Goal: Transaction & Acquisition: Download file/media

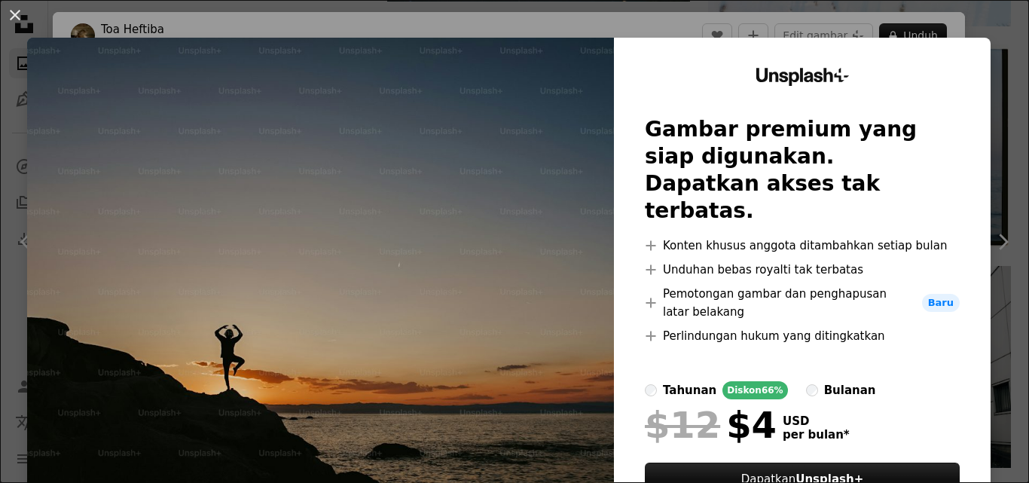
scroll to position [75, 0]
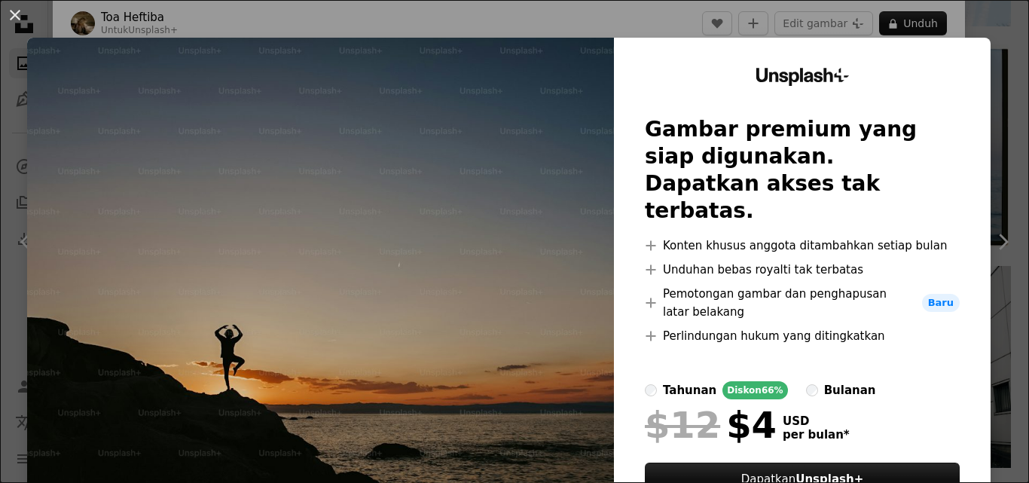
click at [419, 15] on div "An X shape Unsplash+ Gambar premium yang siap digunakan. Dapatkan akses tak ter…" at bounding box center [514, 241] width 1029 height 483
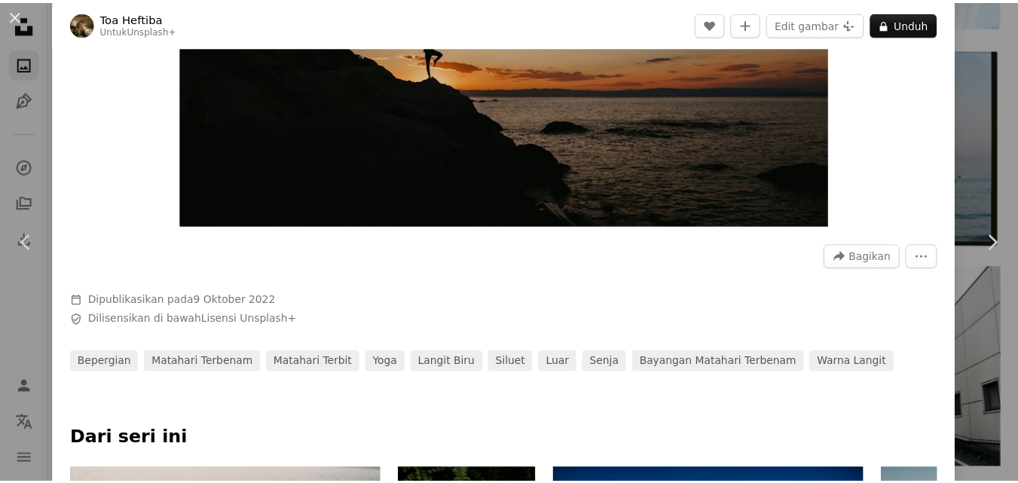
scroll to position [301, 0]
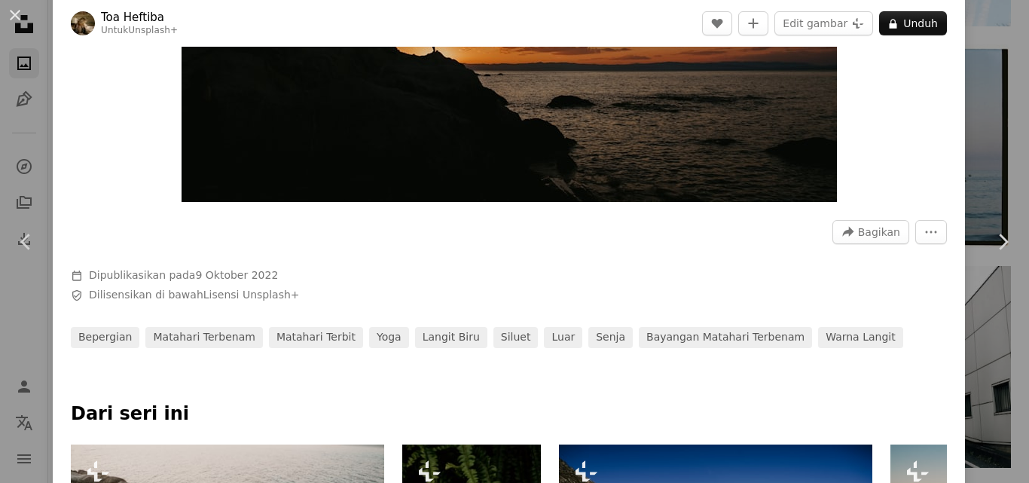
click at [11, 17] on button "An X shape" at bounding box center [15, 15] width 18 height 18
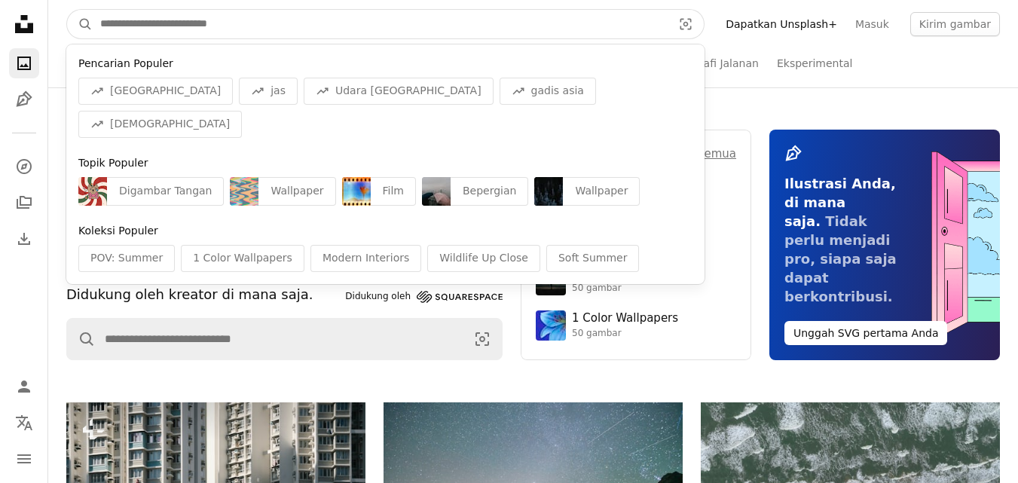
click at [317, 14] on input "Temuka visual di seluruh situs" at bounding box center [380, 24] width 575 height 29
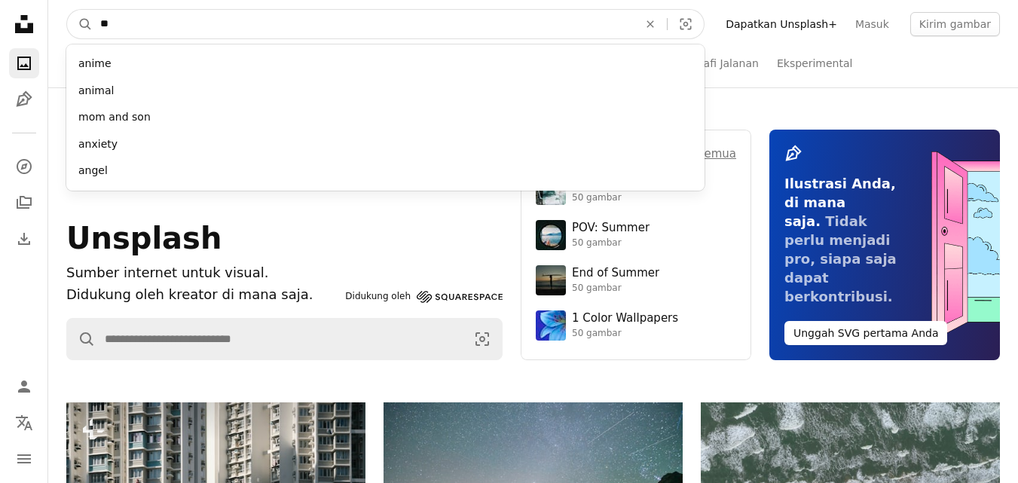
type input "*"
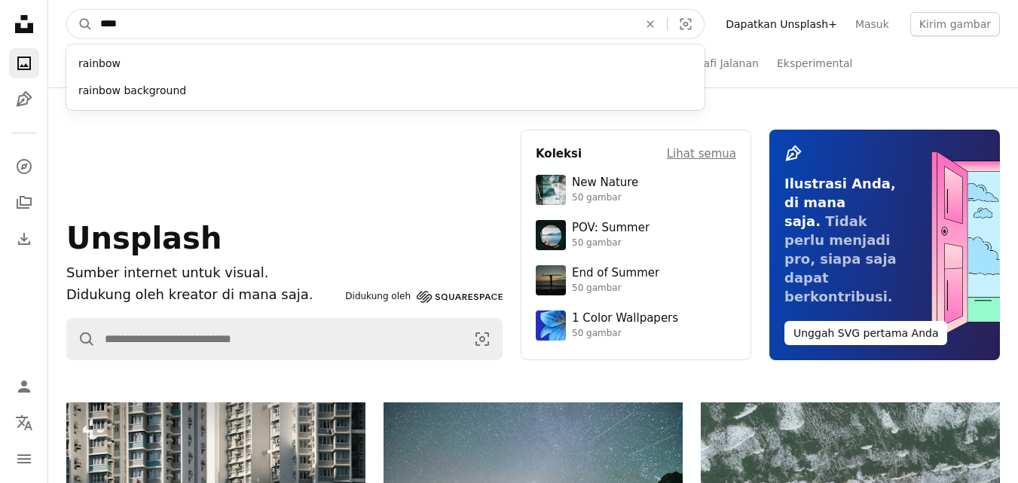
type input "****"
click at [67, 10] on button "A magnifying glass" at bounding box center [80, 24] width 26 height 29
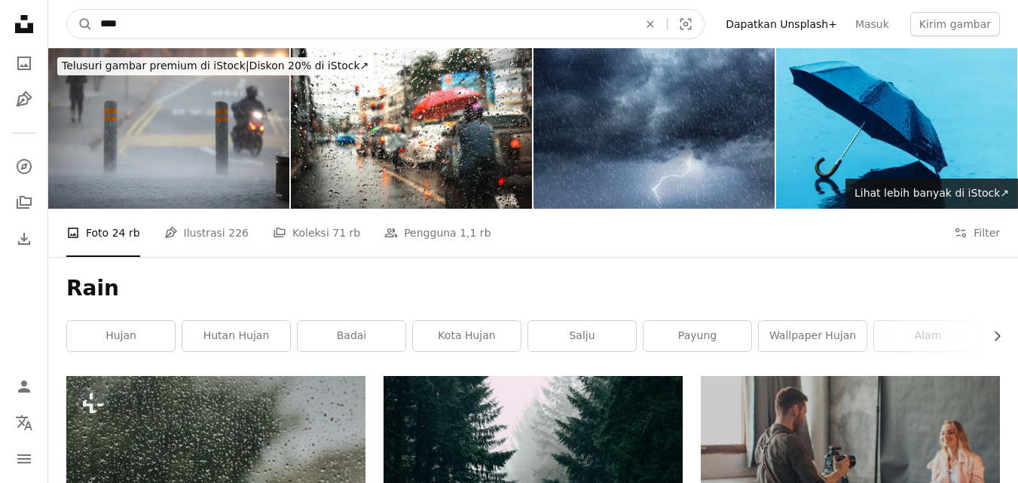
click at [167, 17] on input "****" at bounding box center [363, 24] width 541 height 29
type input "*"
type input "**********"
click at [67, 10] on button "A magnifying glass" at bounding box center [80, 24] width 26 height 29
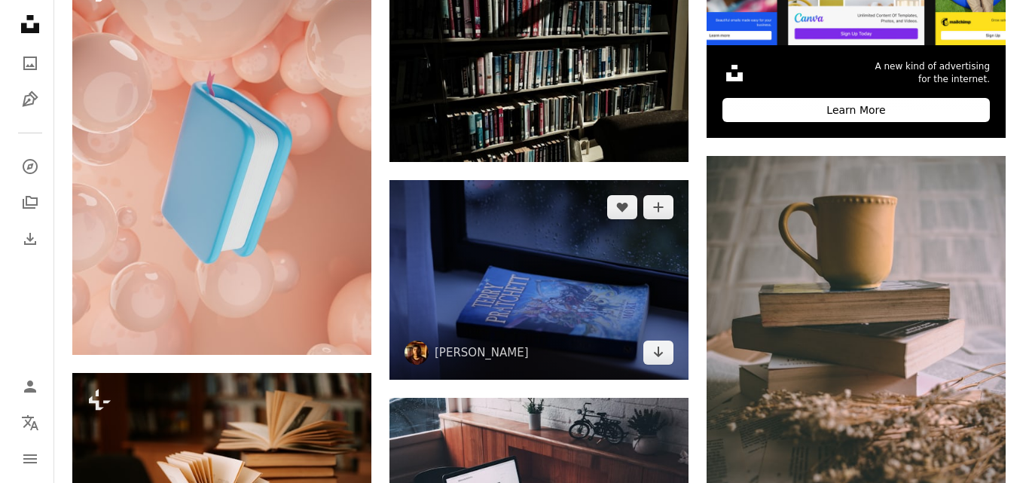
scroll to position [739, 0]
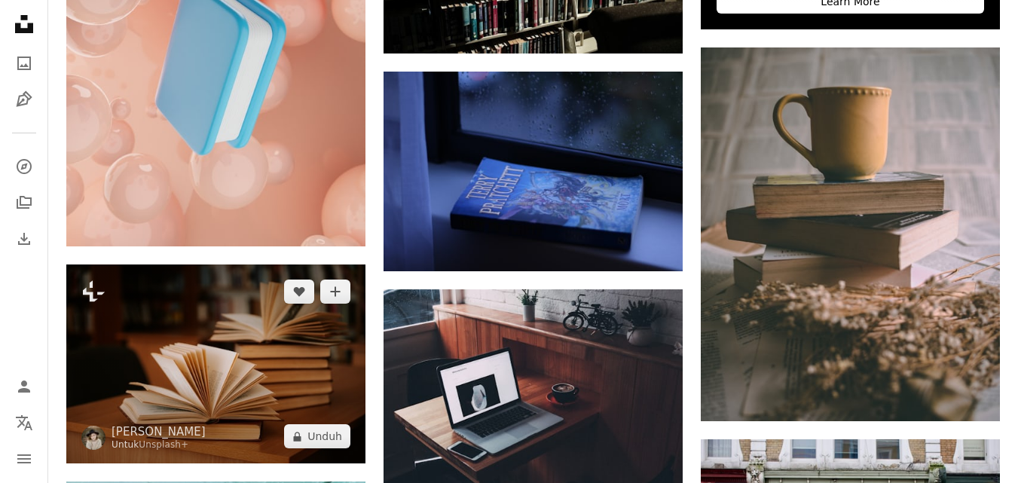
click at [292, 335] on img at bounding box center [215, 364] width 299 height 199
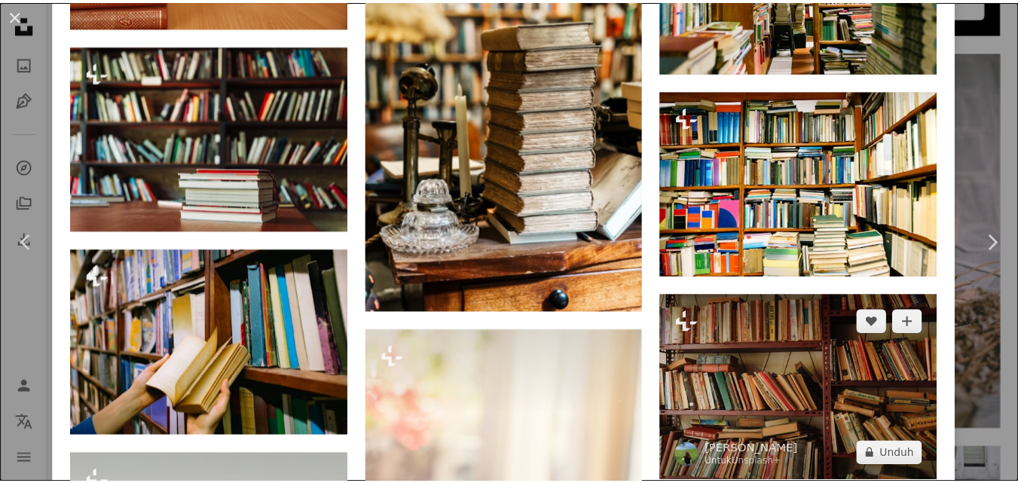
scroll to position [2850, 0]
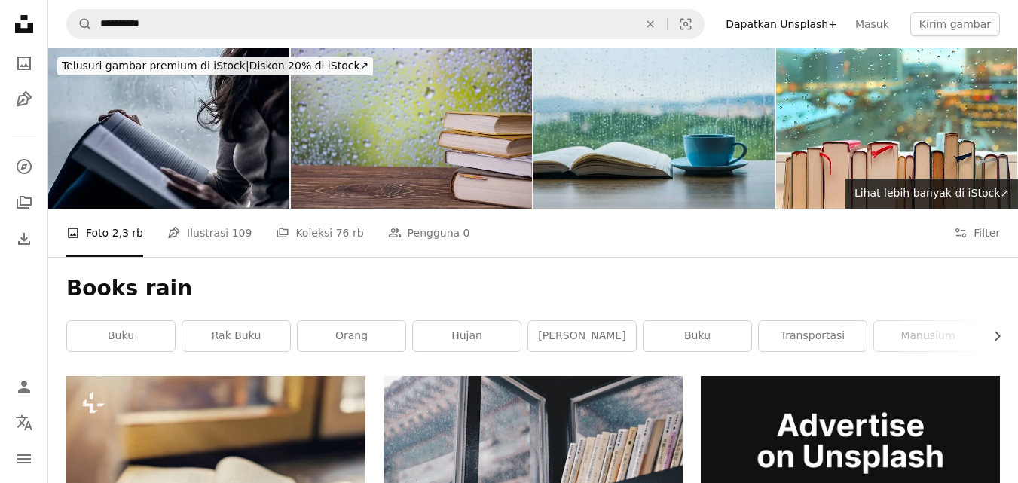
click at [488, 142] on img at bounding box center [411, 128] width 241 height 161
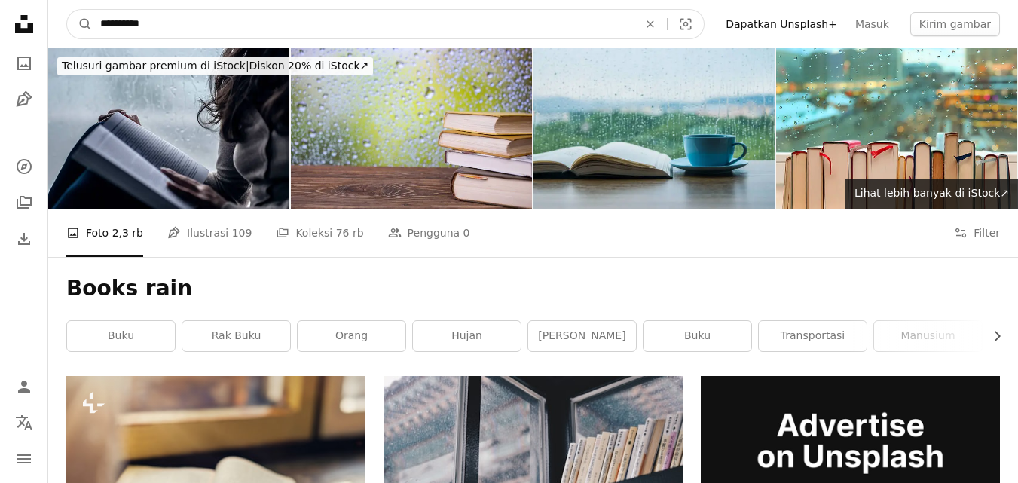
click at [260, 22] on input "**********" at bounding box center [363, 24] width 541 height 29
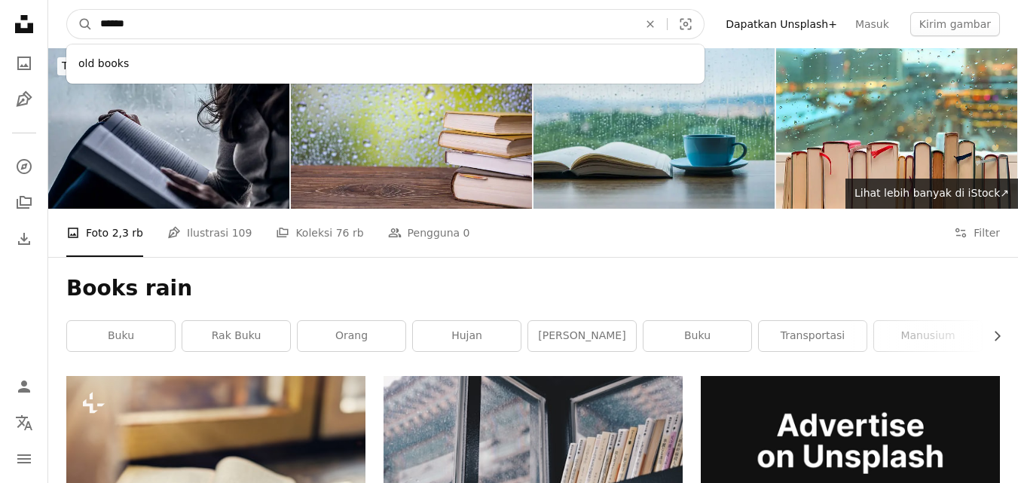
type input "*****"
click at [67, 10] on button "A magnifying glass" at bounding box center [80, 24] width 26 height 29
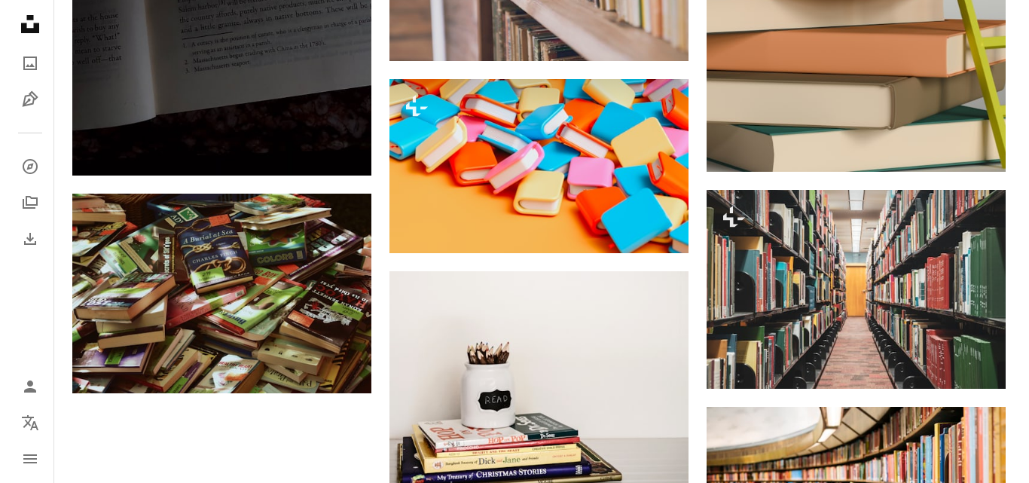
scroll to position [1884, 0]
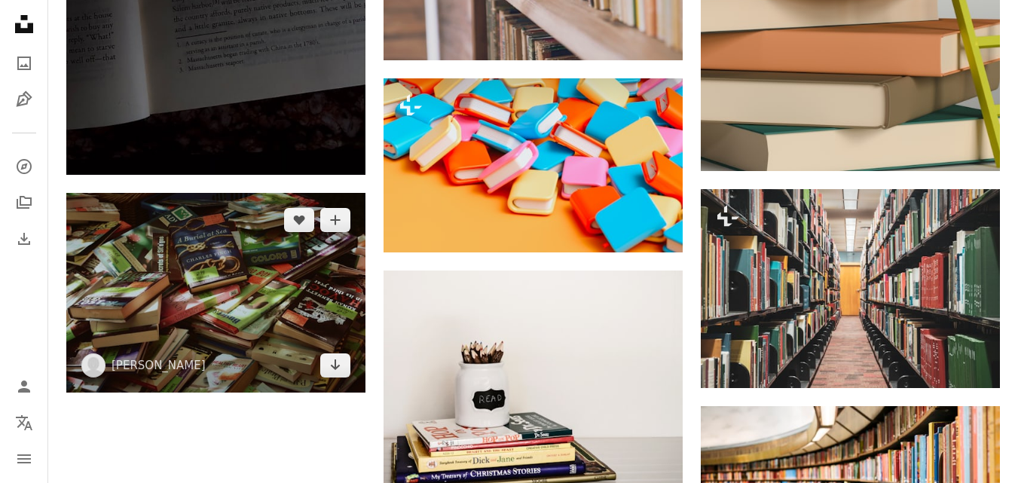
click at [307, 301] on img at bounding box center [215, 292] width 299 height 199
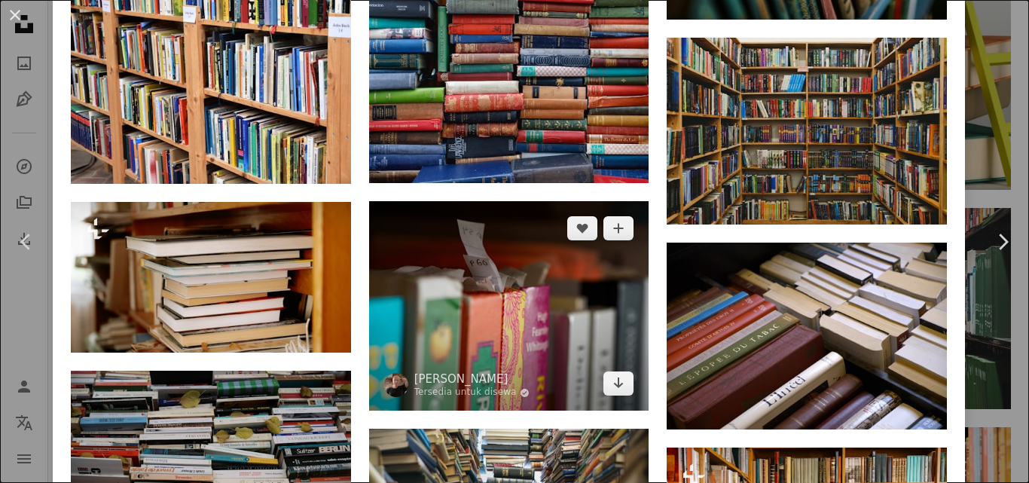
scroll to position [4783, 0]
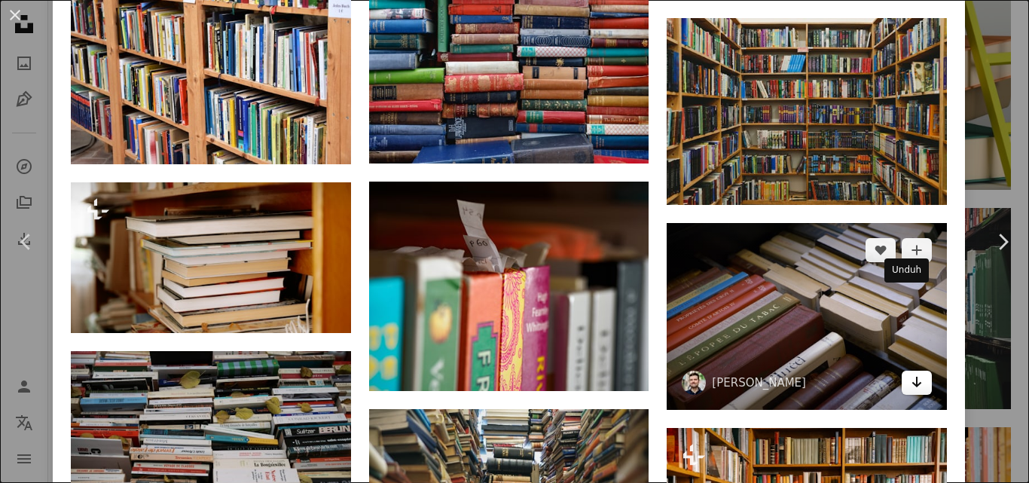
click at [911, 373] on icon "Arrow pointing down" at bounding box center [917, 382] width 12 height 18
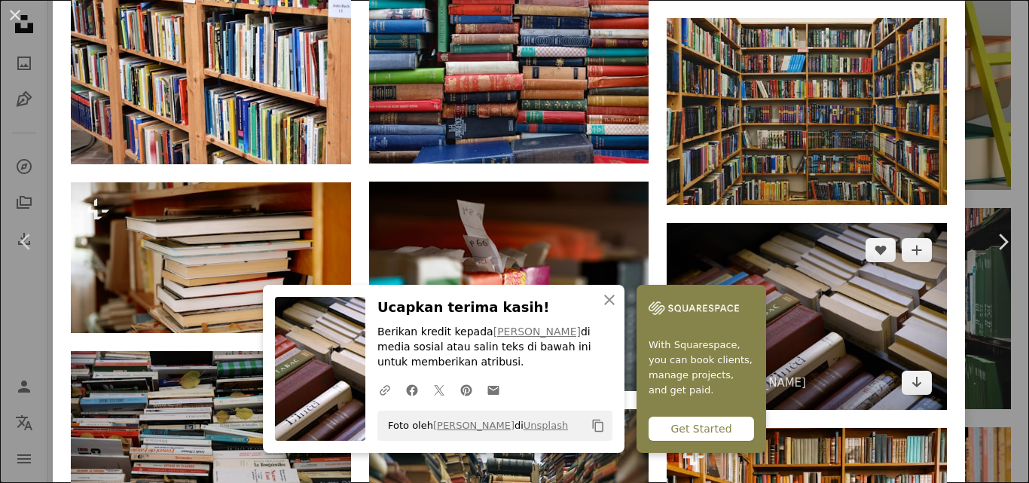
click at [802, 230] on img at bounding box center [807, 316] width 280 height 187
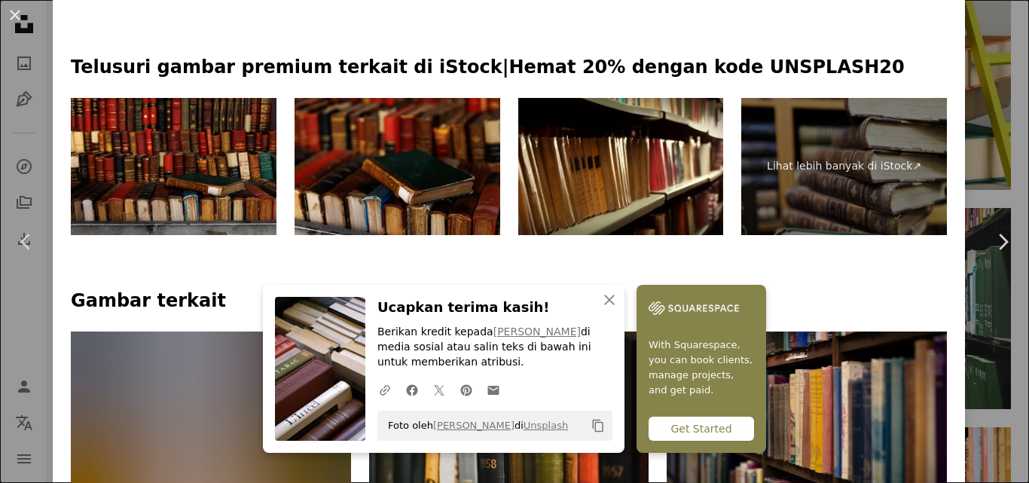
scroll to position [678, 0]
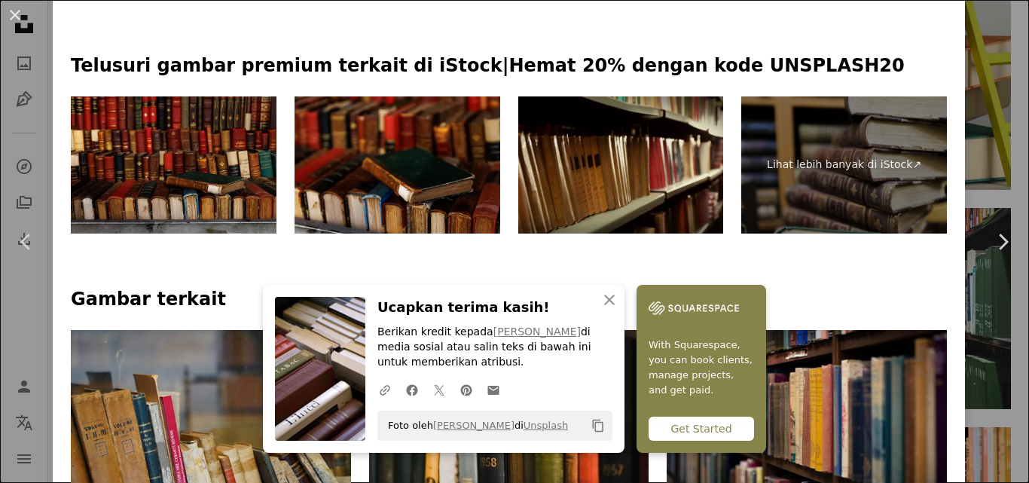
click at [645, 168] on img at bounding box center [622, 164] width 206 height 137
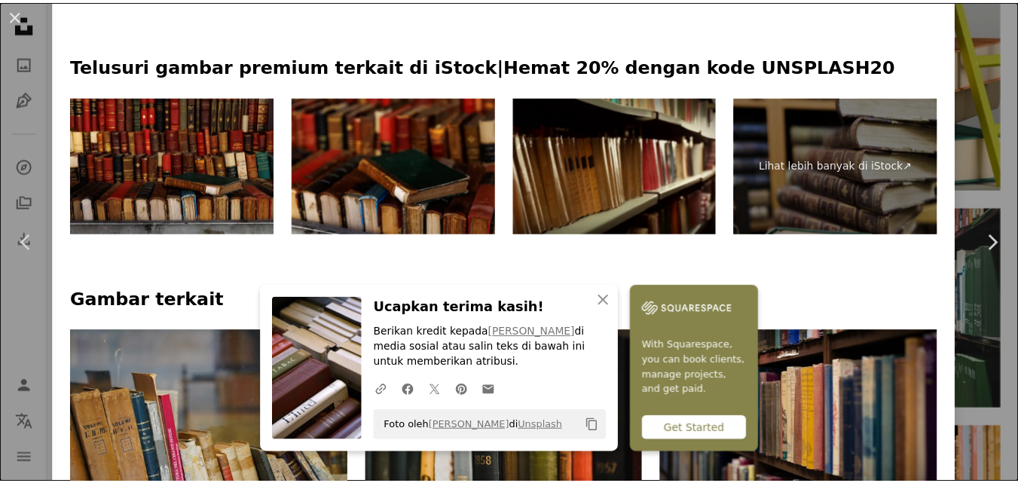
scroll to position [452, 0]
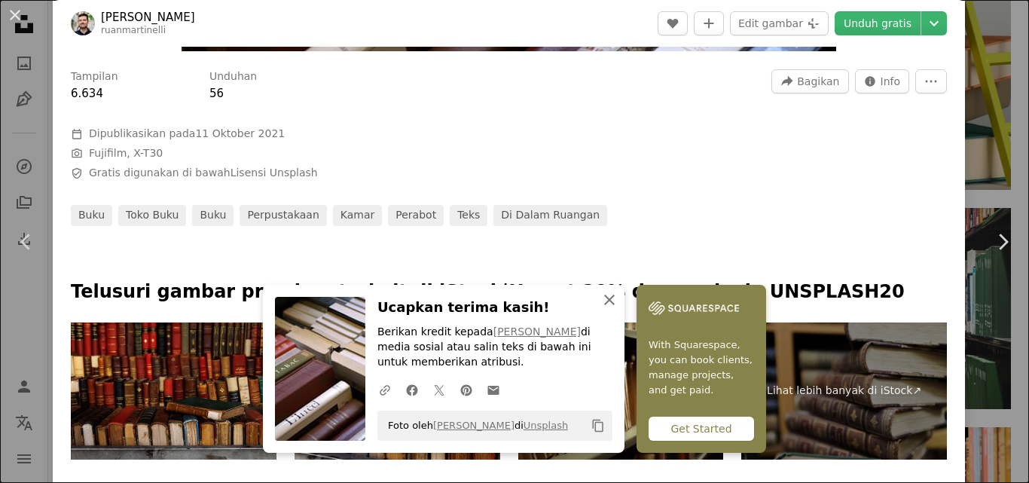
drag, startPoint x: 611, startPoint y: 298, endPoint x: 598, endPoint y: 289, distance: 15.3
click at [610, 298] on icon "An X shape" at bounding box center [610, 300] width 18 height 18
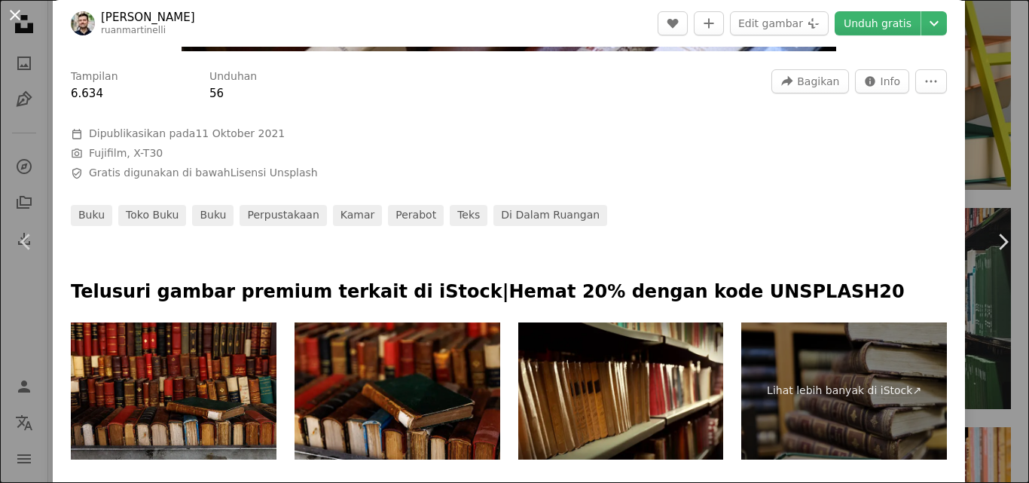
click at [19, 18] on button "An X shape" at bounding box center [15, 15] width 18 height 18
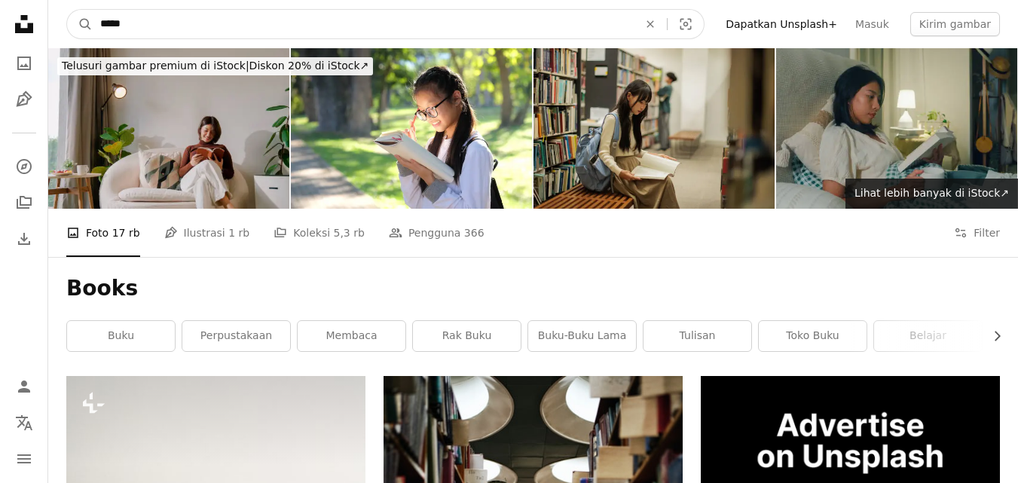
click at [470, 32] on input "*****" at bounding box center [363, 24] width 541 height 29
type input "**********"
click at [67, 10] on button "A magnifying glass" at bounding box center [80, 24] width 26 height 29
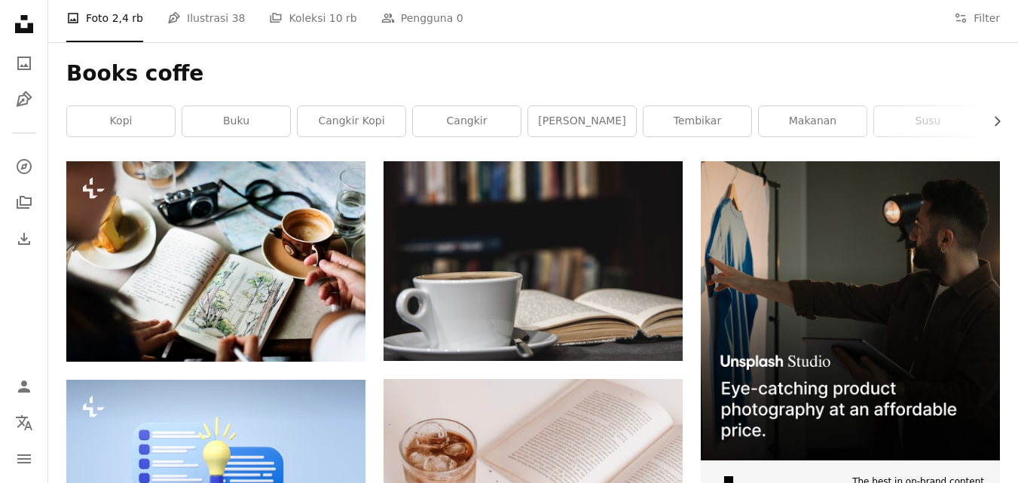
scroll to position [226, 0]
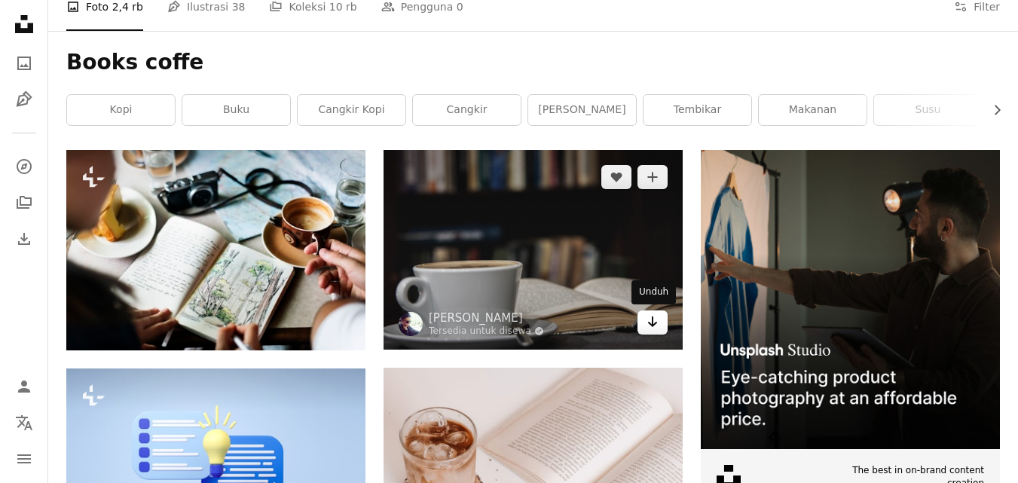
click at [652, 318] on icon "Unduh" at bounding box center [653, 322] width 10 height 11
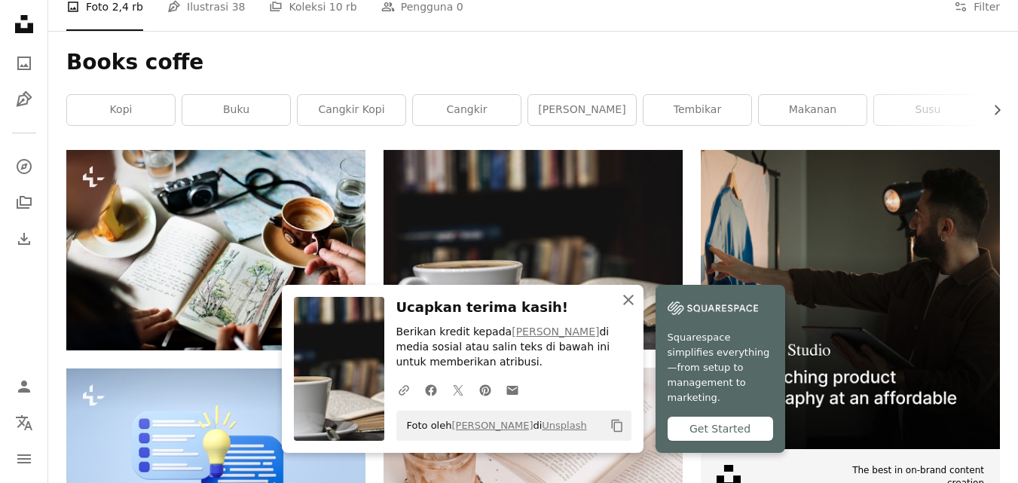
click at [627, 304] on icon "An X shape" at bounding box center [629, 300] width 18 height 18
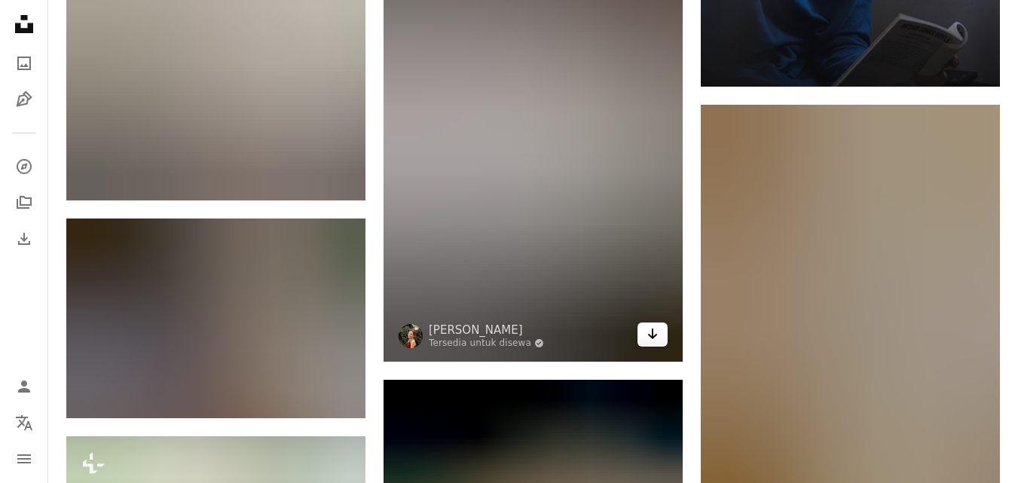
scroll to position [1206, 0]
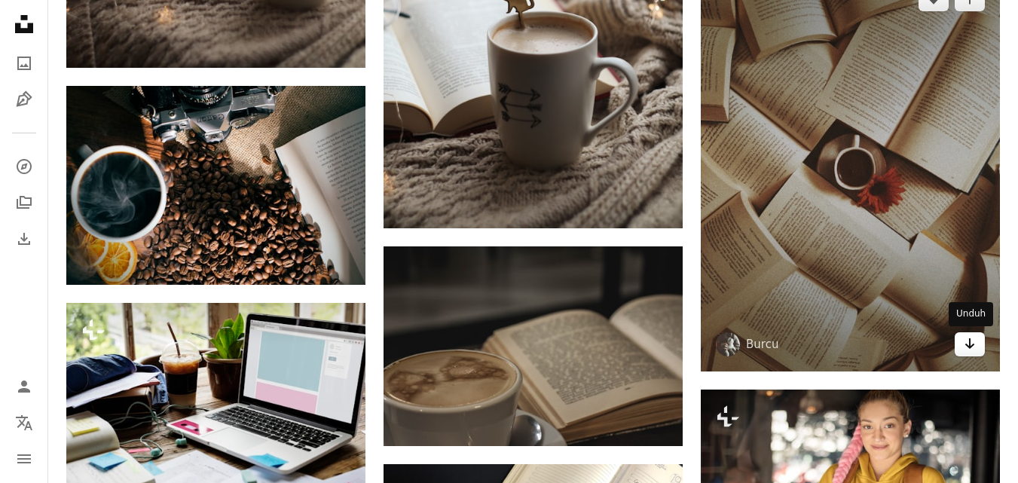
click at [969, 341] on icon "Unduh" at bounding box center [970, 343] width 10 height 11
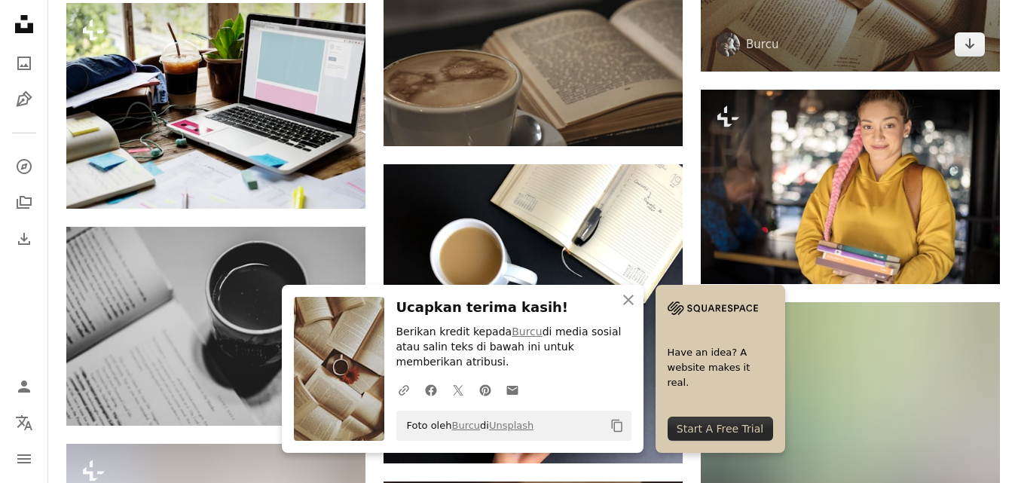
scroll to position [1432, 0]
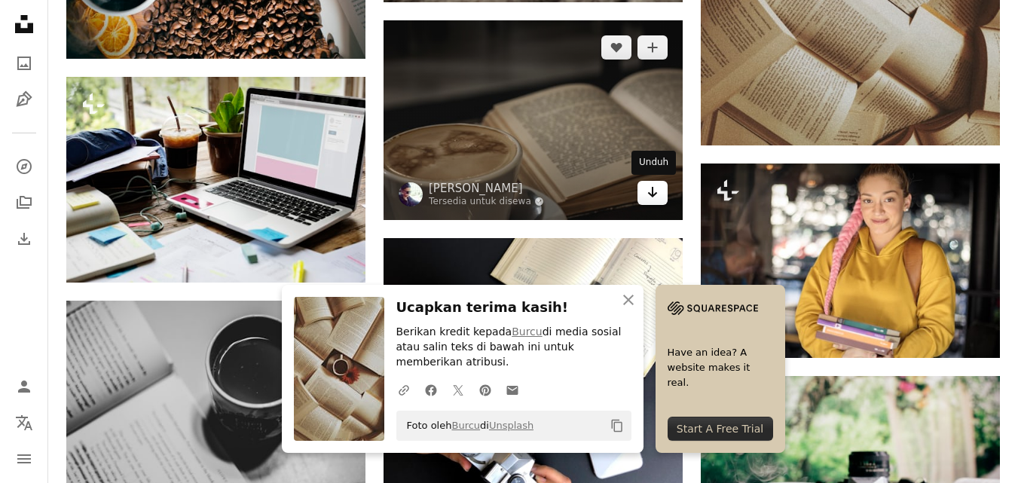
click at [653, 192] on icon "Unduh" at bounding box center [653, 192] width 10 height 11
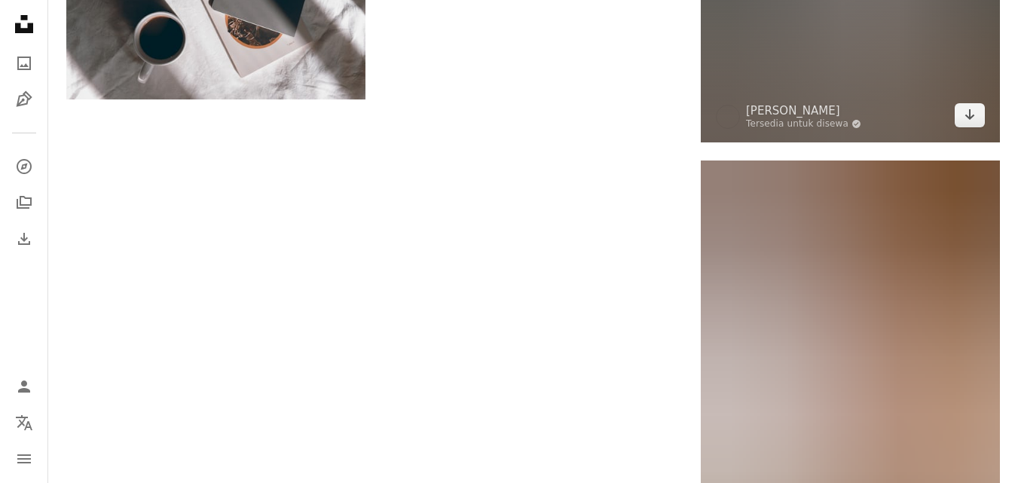
scroll to position [2336, 0]
